Goal: Task Accomplishment & Management: Manage account settings

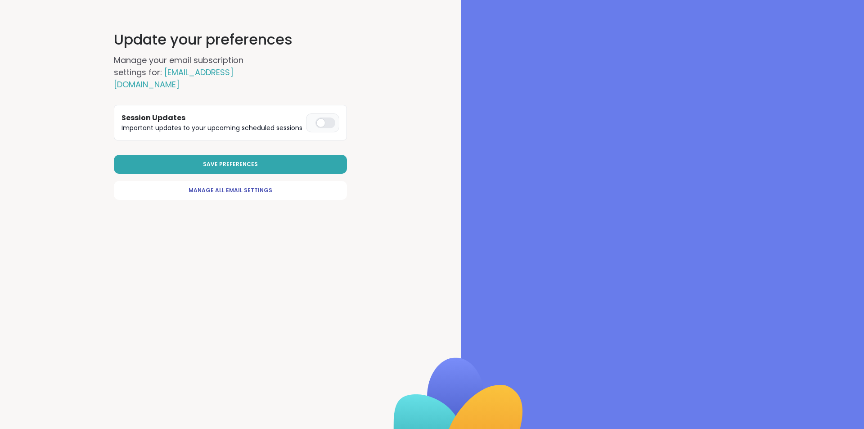
click at [320, 117] on div at bounding box center [325, 122] width 20 height 11
click at [222, 186] on span "Manage All Email Settings" at bounding box center [231, 190] width 84 height 8
select select "**"
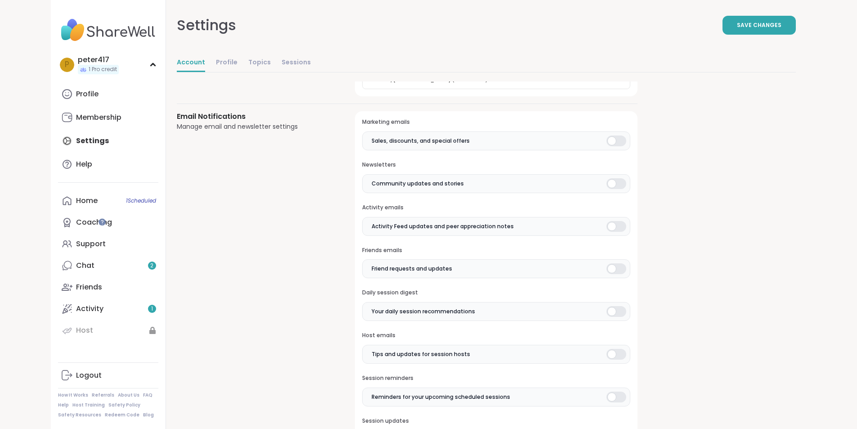
scroll to position [180, 0]
click at [607, 139] on div at bounding box center [617, 139] width 20 height 11
click at [607, 182] on div at bounding box center [617, 181] width 20 height 11
click at [607, 225] on div at bounding box center [617, 224] width 20 height 11
click at [607, 272] on div at bounding box center [617, 266] width 20 height 11
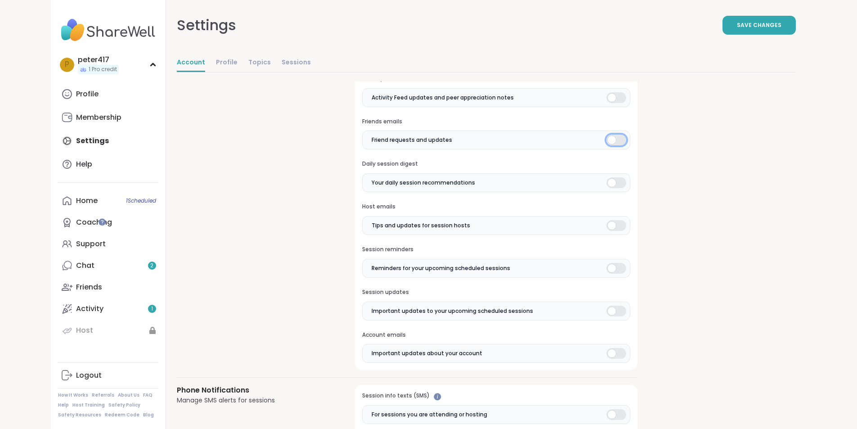
scroll to position [315, 0]
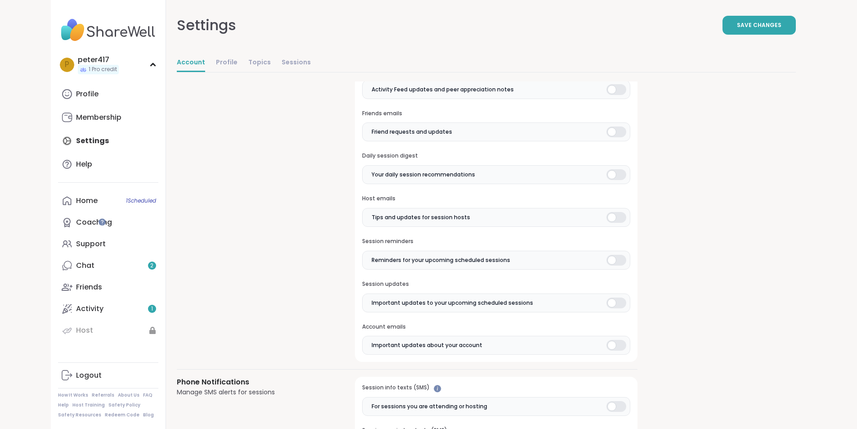
click at [561, 165] on div "Daily session digest Your daily session recommendations" at bounding box center [496, 168] width 268 height 32
click at [607, 173] on div at bounding box center [617, 174] width 20 height 11
click at [607, 218] on div at bounding box center [617, 217] width 20 height 11
click at [607, 261] on div at bounding box center [617, 260] width 20 height 11
click at [607, 300] on div at bounding box center [617, 302] width 20 height 11
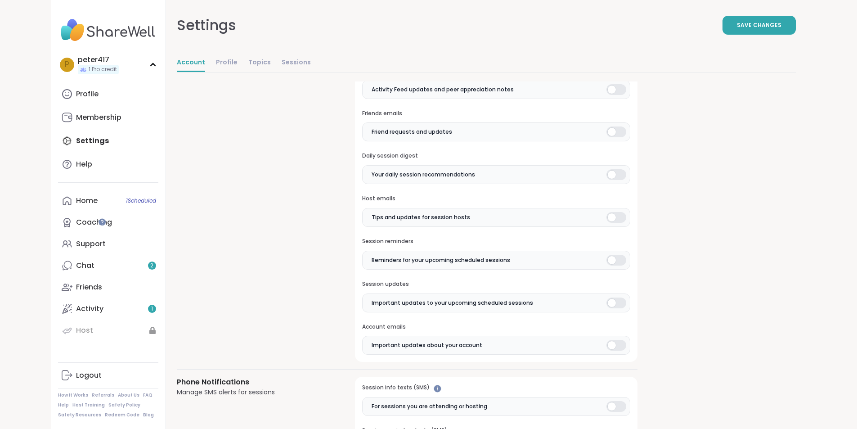
click at [607, 342] on div at bounding box center [617, 345] width 20 height 11
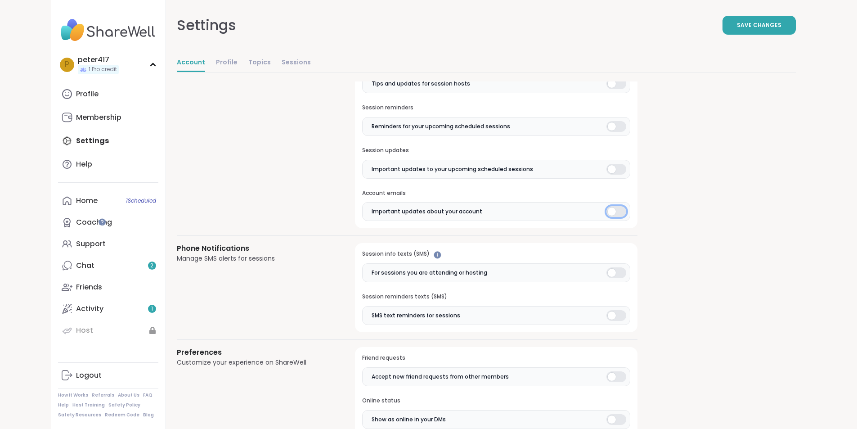
scroll to position [495, 0]
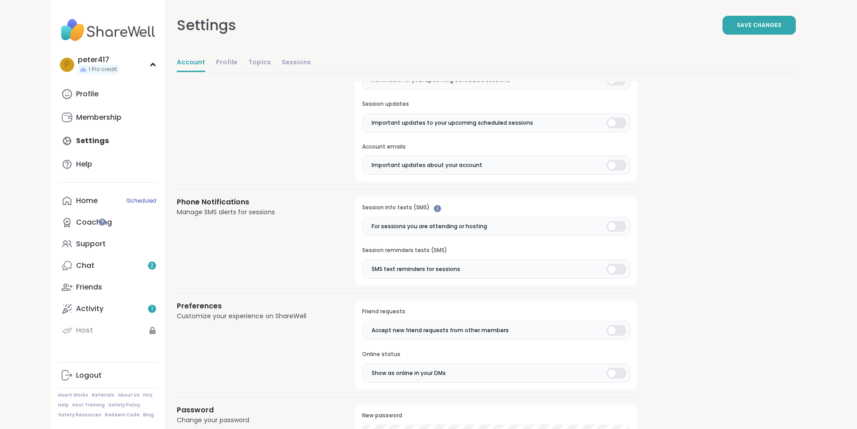
click at [607, 226] on div at bounding box center [617, 226] width 20 height 11
click at [607, 272] on div at bounding box center [617, 269] width 20 height 11
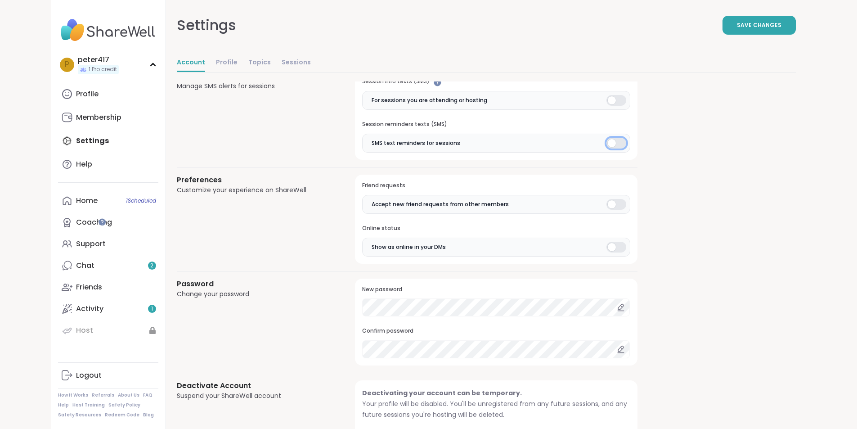
scroll to position [630, 0]
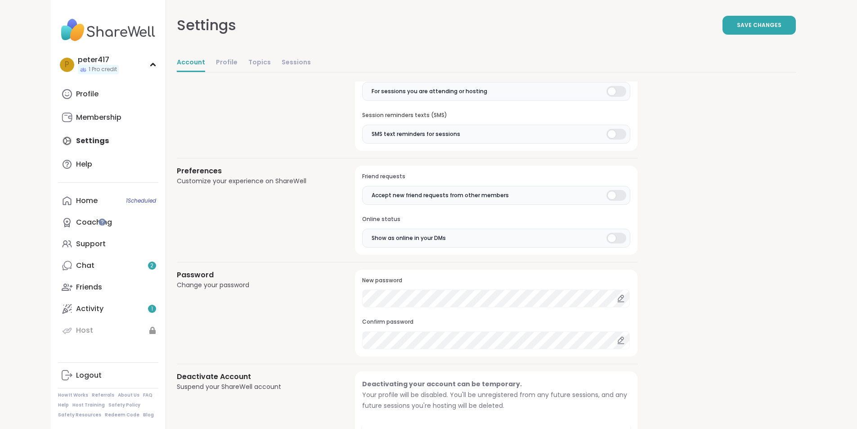
click at [607, 198] on div at bounding box center [617, 195] width 20 height 11
click at [607, 238] on div at bounding box center [617, 238] width 20 height 11
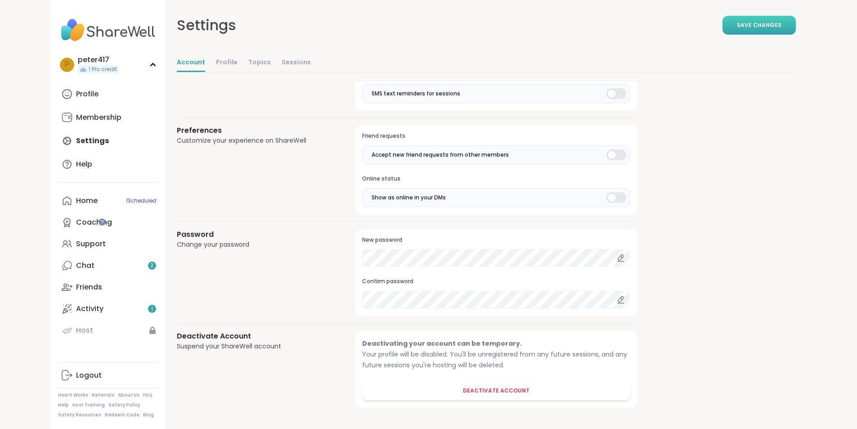
click at [796, 32] on button "Save Changes" at bounding box center [759, 25] width 73 height 19
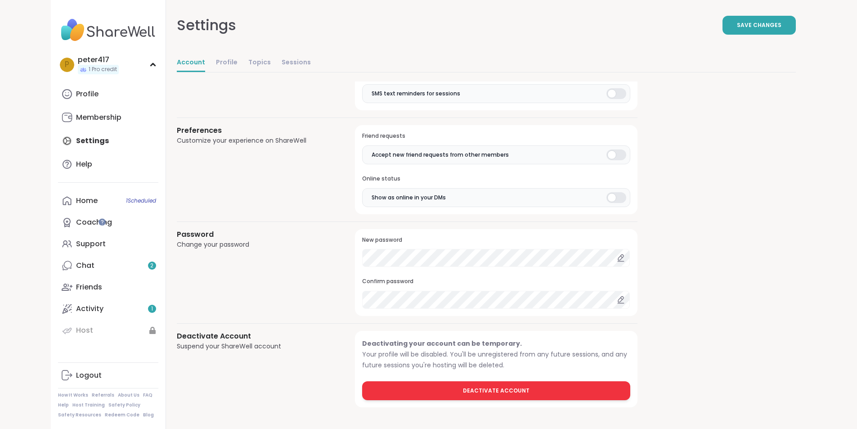
click at [463, 391] on span "Deactivate Account" at bounding box center [496, 391] width 67 height 8
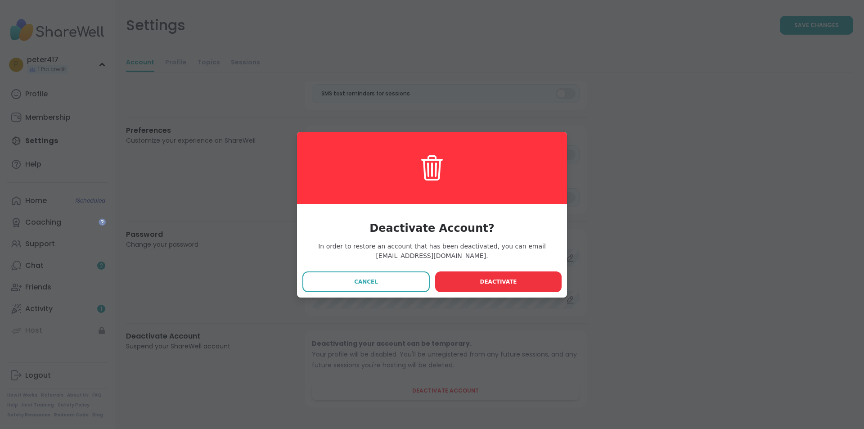
click at [495, 288] on button "Deactivate" at bounding box center [498, 281] width 126 height 21
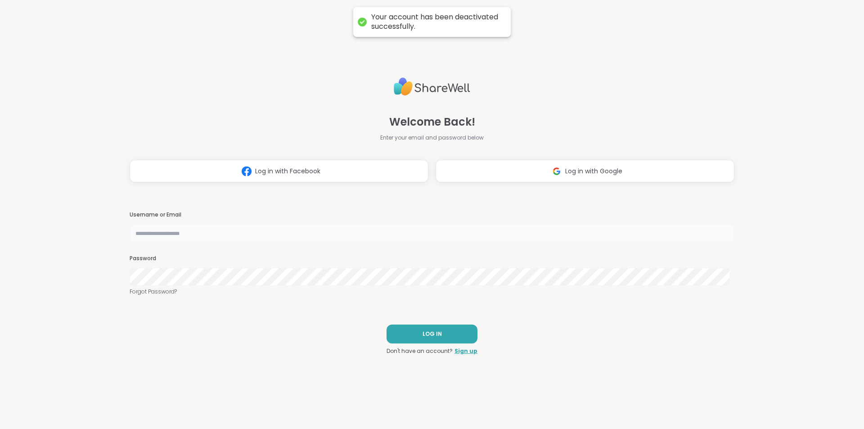
type input "**********"
